Goal: Navigation & Orientation: Find specific page/section

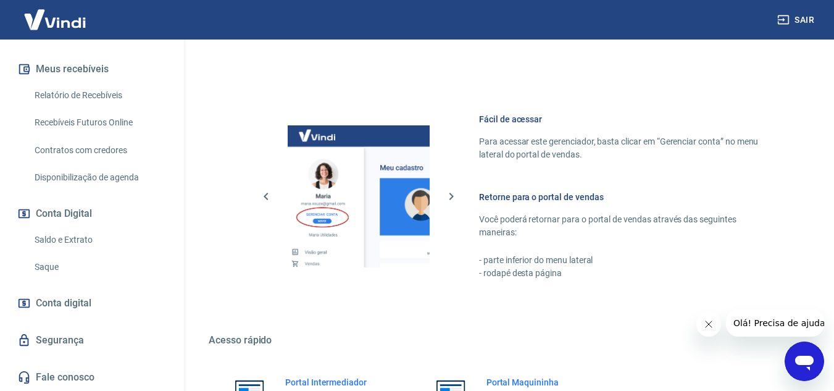
scroll to position [437, 0]
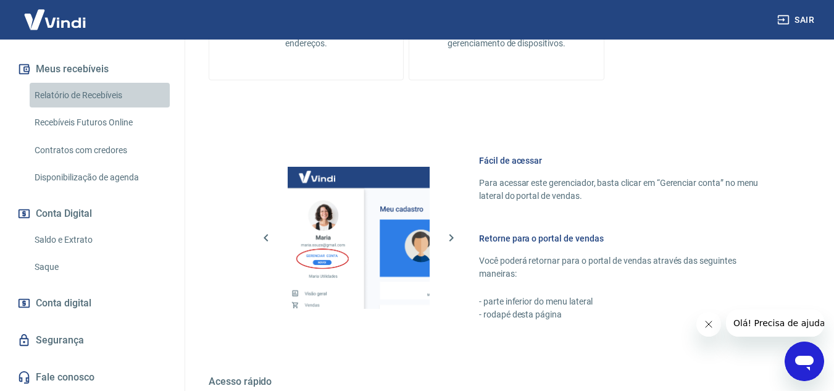
click at [106, 95] on link "Relatório de Recebíveis" at bounding box center [100, 95] width 140 height 25
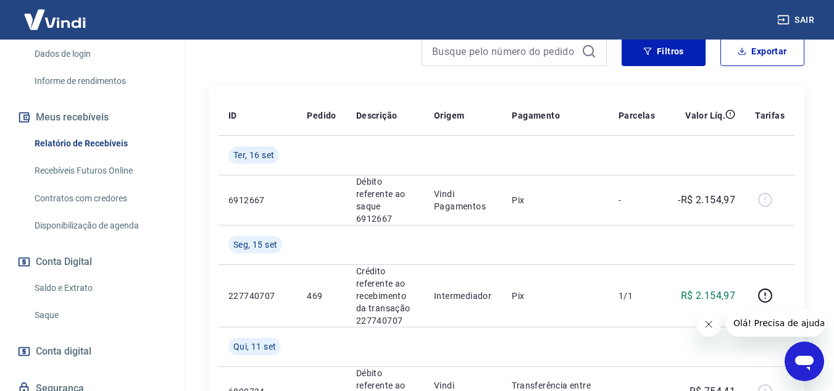
scroll to position [130, 0]
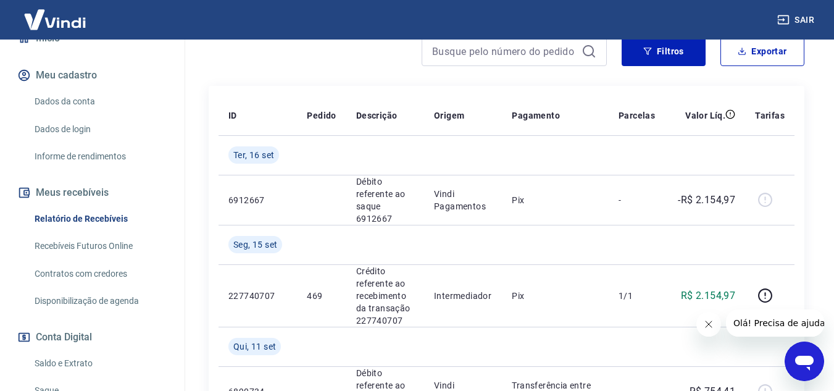
click at [85, 102] on link "Dados da conta" at bounding box center [100, 101] width 140 height 25
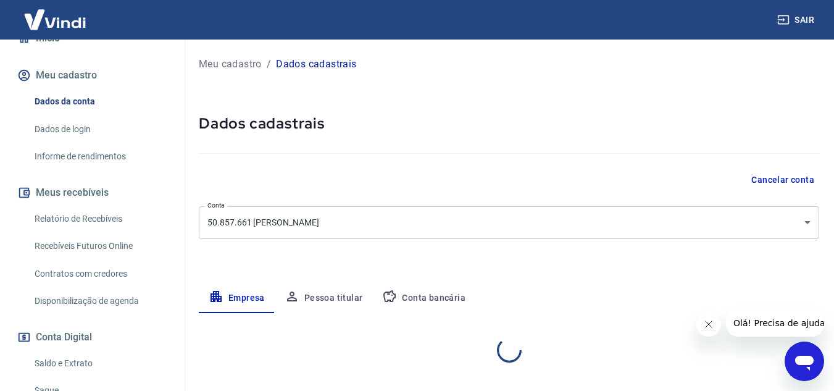
select select "SP"
select select "business"
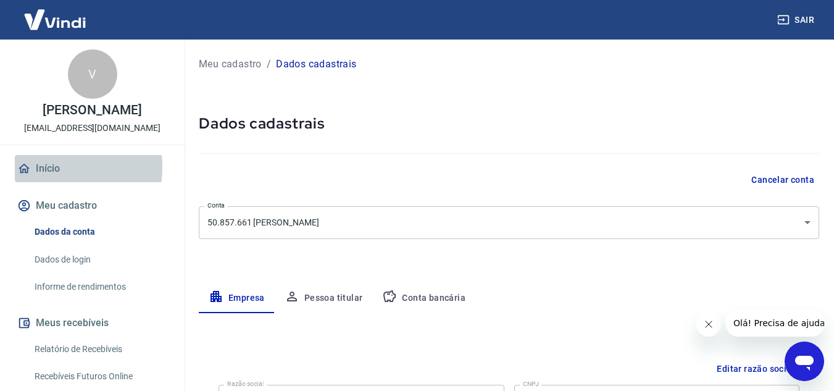
click at [38, 167] on link "Início" at bounding box center [92, 168] width 155 height 27
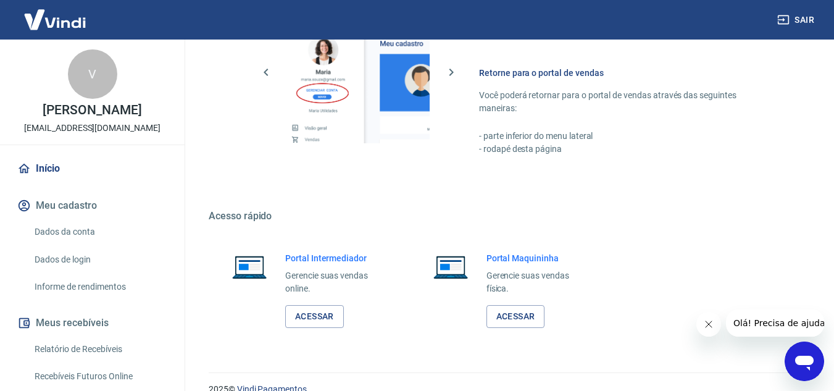
scroll to position [622, 0]
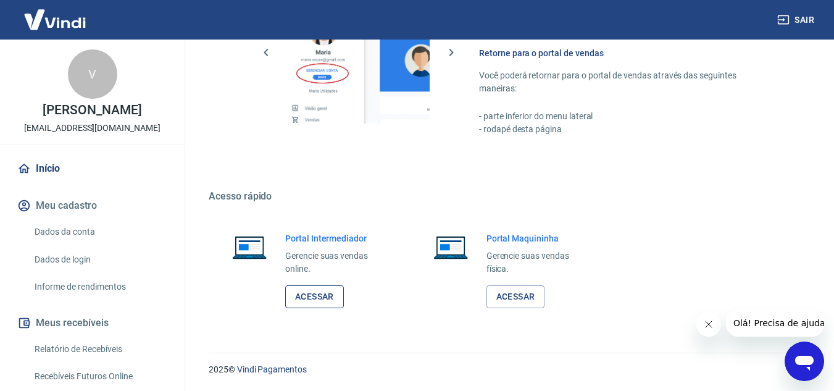
click at [323, 296] on link "Acessar" at bounding box center [314, 296] width 59 height 23
